Goal: Communication & Community: Answer question/provide support

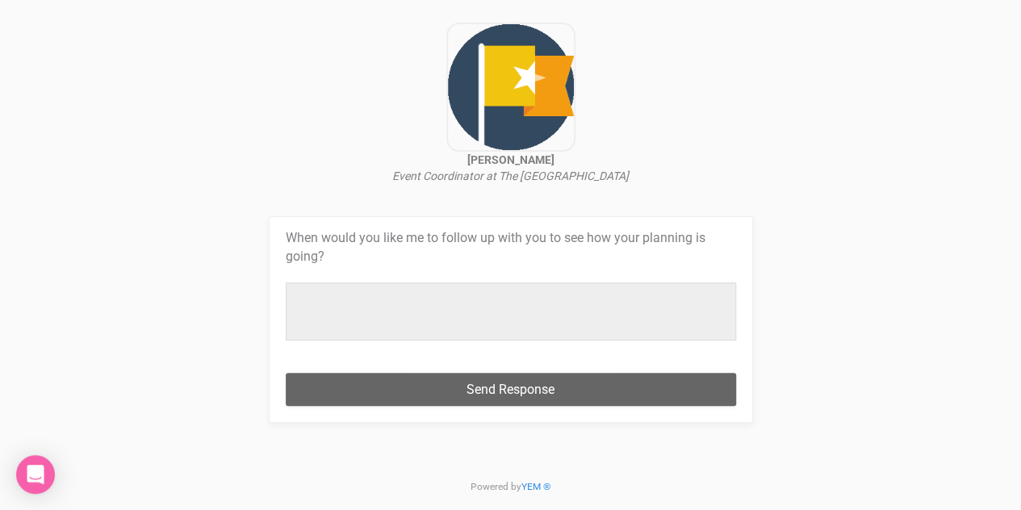
scroll to position [92, 0]
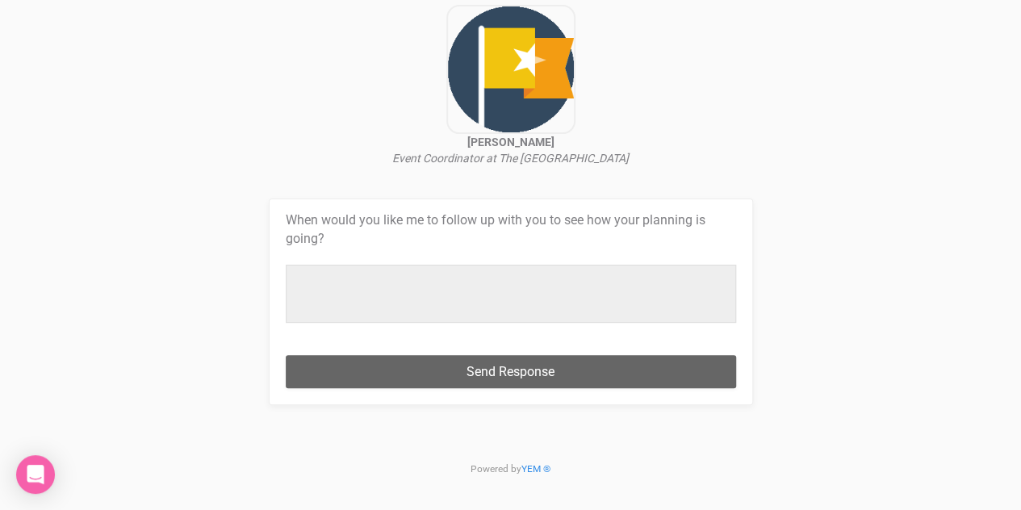
click at [303, 290] on div at bounding box center [511, 294] width 450 height 58
click at [898, 391] on div "[PERSON_NAME] Event Coordinator at The [GEOGRAPHIC_DATA] When would you like me…" at bounding box center [510, 206] width 1021 height 596
click at [329, 281] on div at bounding box center [511, 294] width 450 height 58
click at [471, 294] on div at bounding box center [511, 294] width 450 height 58
click at [465, 289] on div at bounding box center [511, 294] width 450 height 58
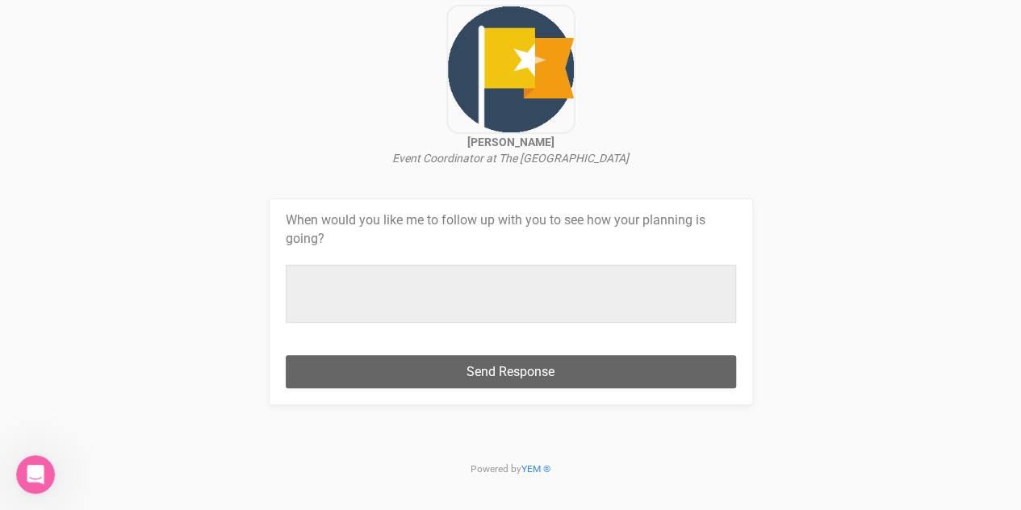
click at [475, 287] on div at bounding box center [511, 294] width 450 height 58
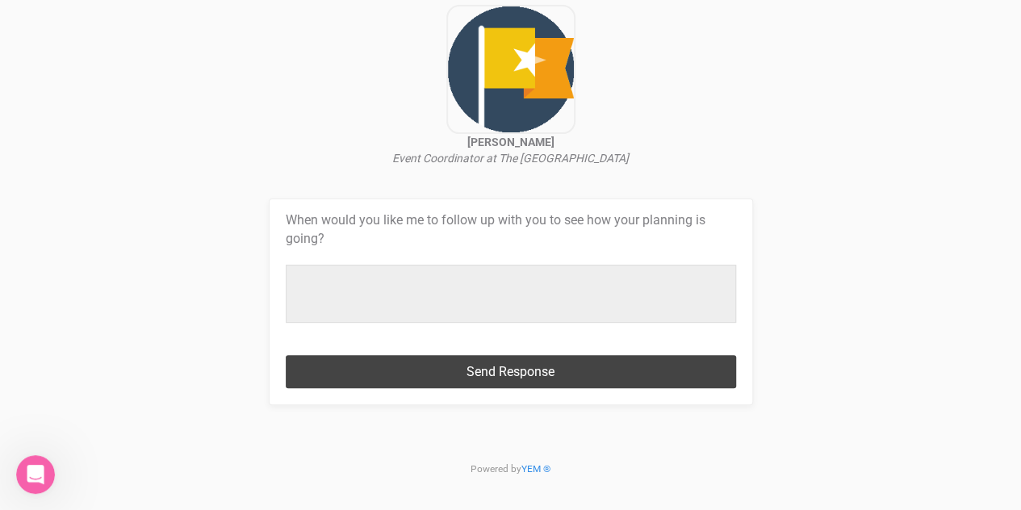
click at [512, 373] on button "Send Response" at bounding box center [511, 371] width 450 height 33
